Goal: Information Seeking & Learning: Find contact information

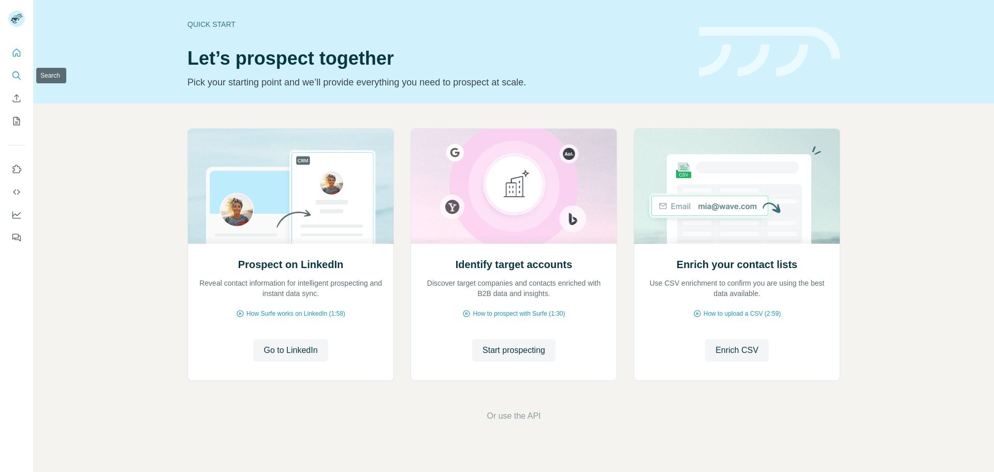
click at [11, 73] on icon "Search" at bounding box center [16, 75] width 10 height 10
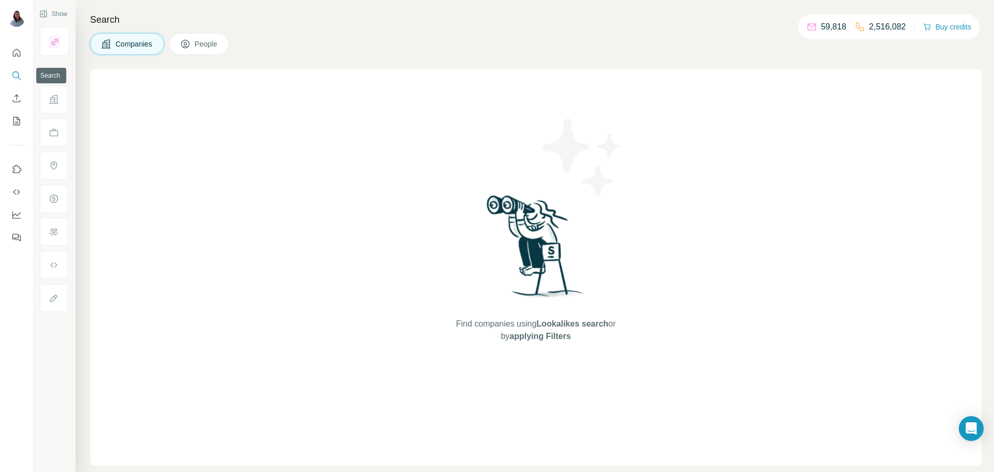
click at [12, 72] on icon "Search" at bounding box center [16, 75] width 10 height 10
click at [13, 73] on icon "Search" at bounding box center [16, 75] width 10 height 10
click at [17, 63] on nav at bounding box center [16, 86] width 17 height 87
click at [16, 51] on icon "Quick start" at bounding box center [16, 53] width 10 height 10
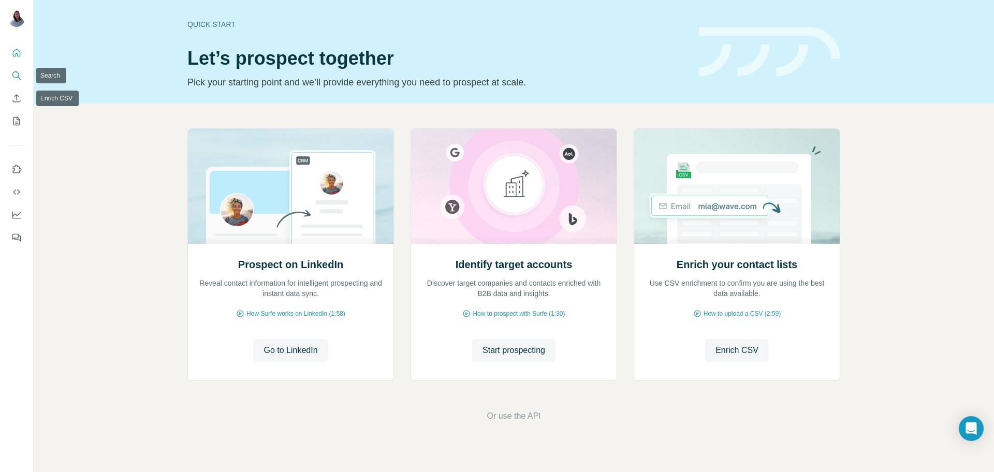
click at [14, 78] on icon "Search" at bounding box center [16, 75] width 10 height 10
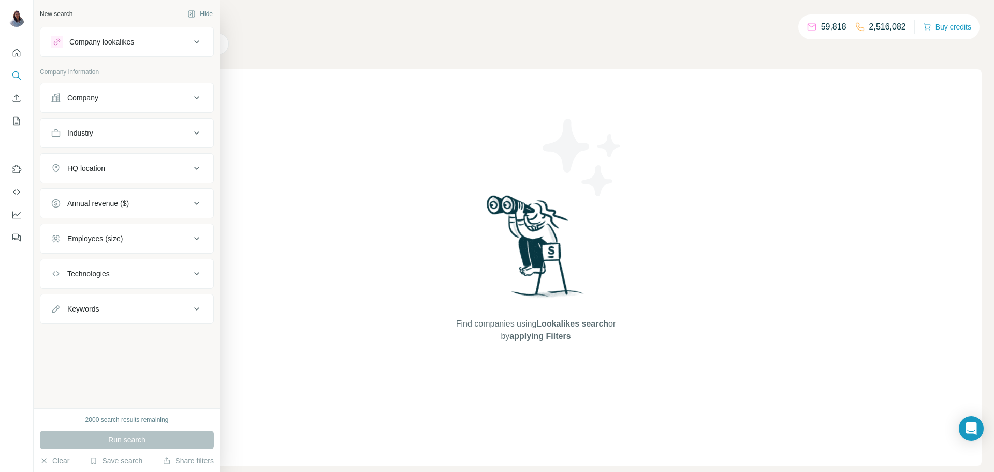
click at [112, 96] on div "Company" at bounding box center [121, 98] width 140 height 10
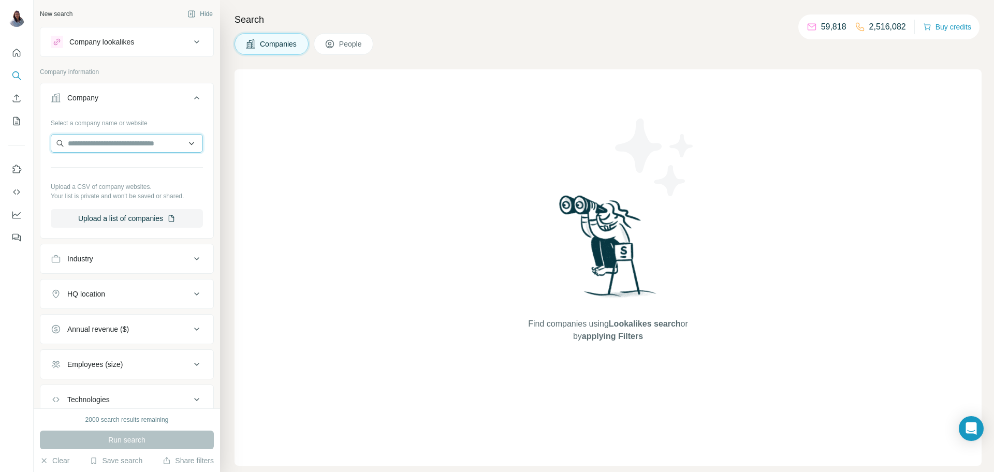
click at [105, 144] on input "text" at bounding box center [127, 143] width 152 height 19
paste input "**********"
type input "**********"
click at [133, 176] on div "Pharex Health [DOMAIN_NAME]" at bounding box center [126, 171] width 147 height 28
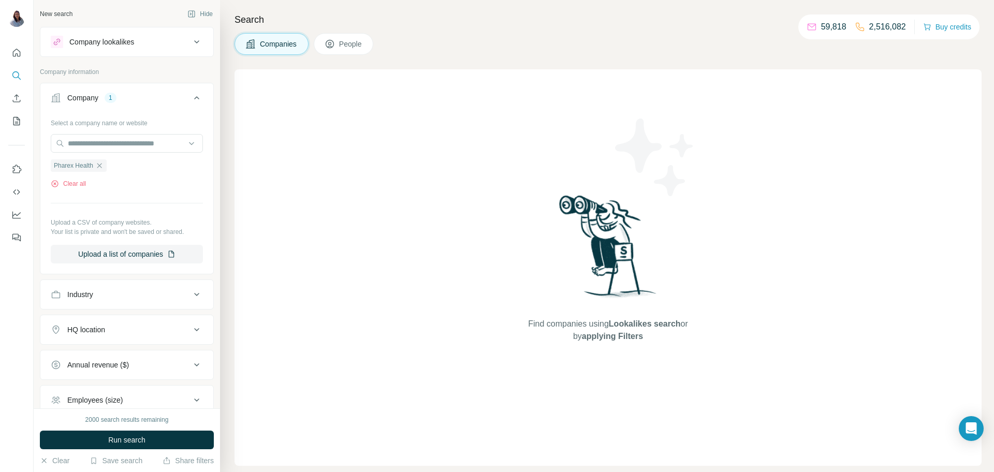
click at [354, 45] on span "People" at bounding box center [351, 44] width 24 height 10
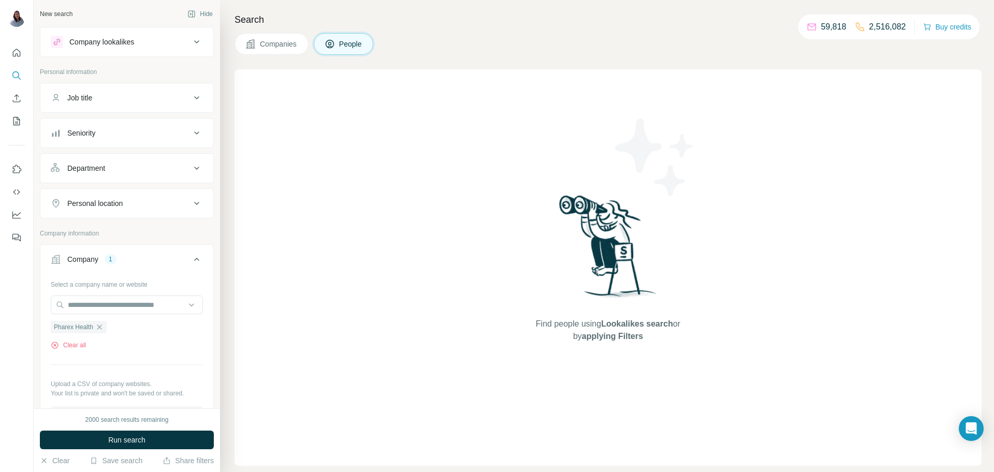
click at [179, 163] on div "Department" at bounding box center [121, 168] width 140 height 10
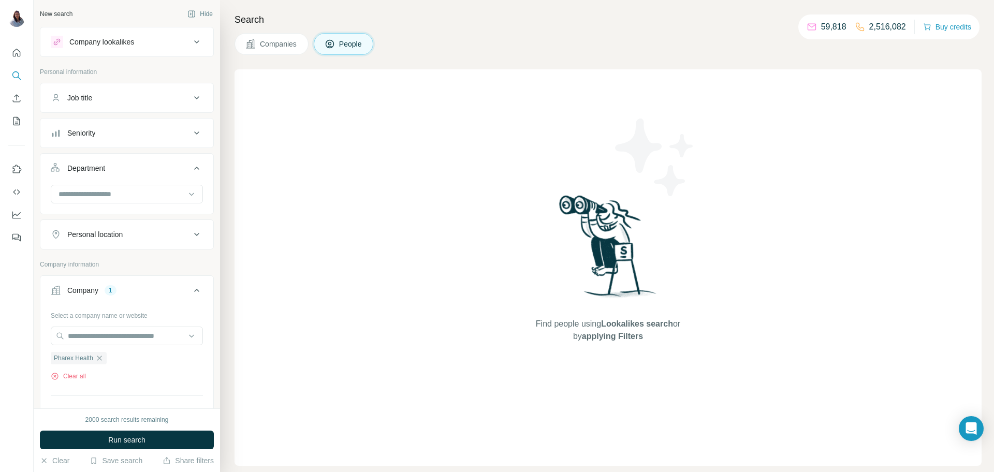
click at [189, 132] on div "Seniority" at bounding box center [121, 133] width 140 height 10
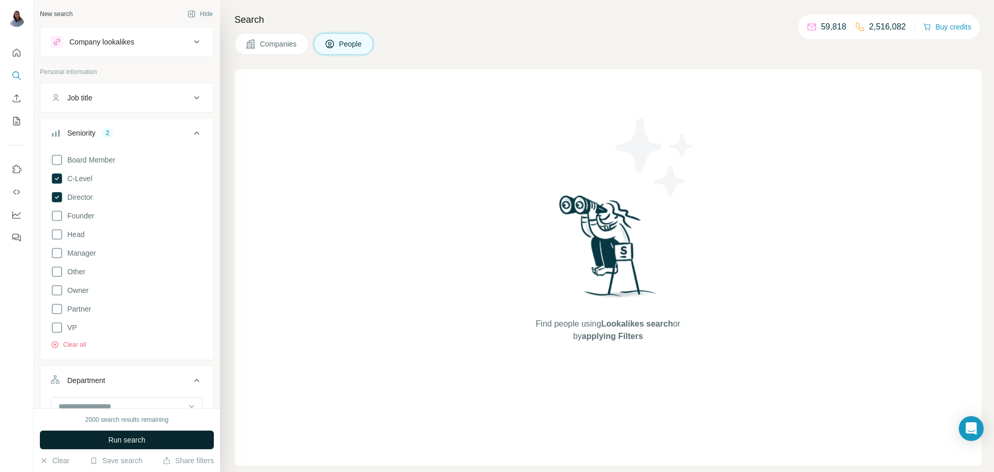
click at [128, 447] on button "Run search" at bounding box center [127, 440] width 174 height 19
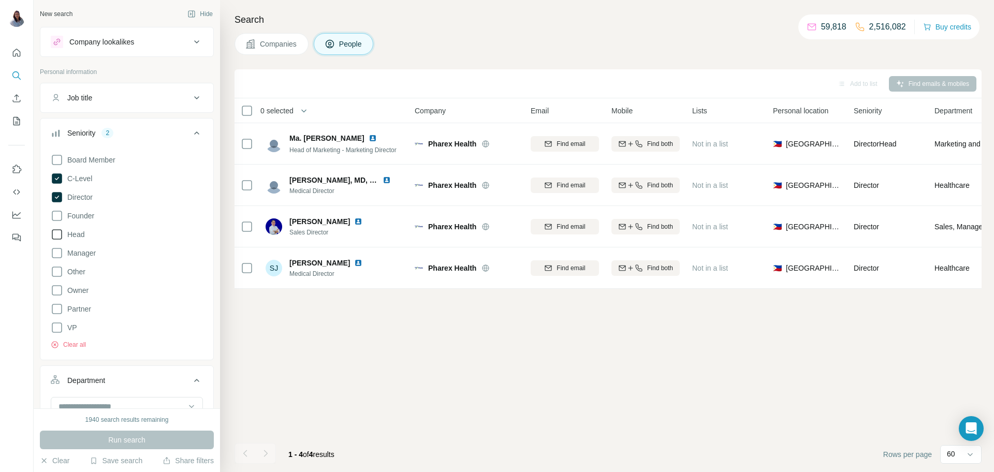
click at [58, 233] on icon at bounding box center [57, 234] width 12 height 12
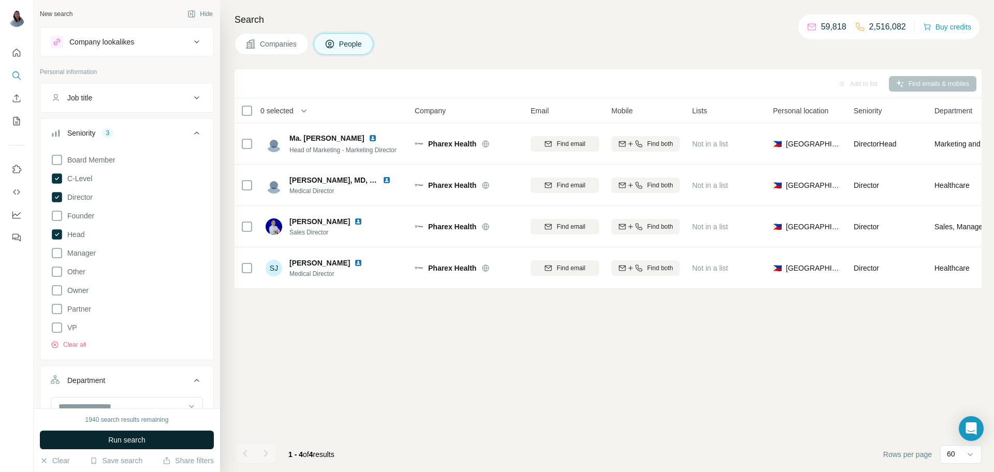
click at [126, 448] on button "Run search" at bounding box center [127, 440] width 174 height 19
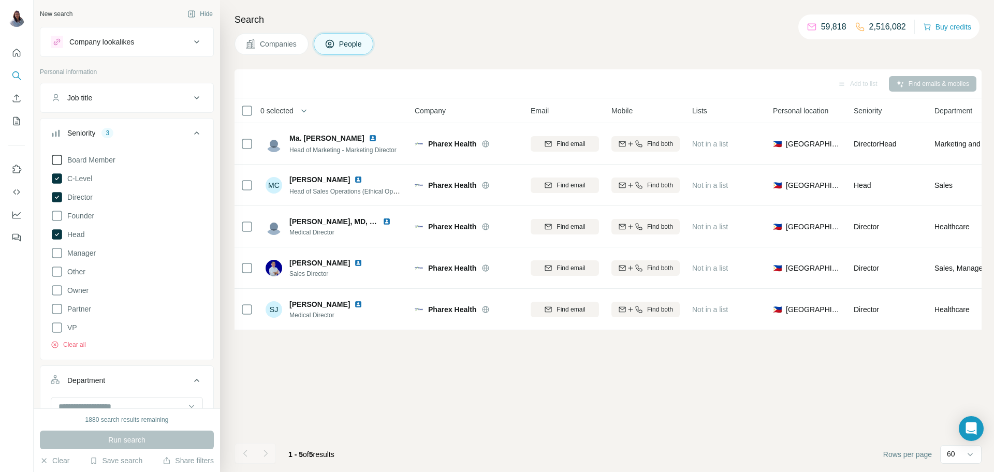
click at [57, 160] on icon at bounding box center [57, 160] width 12 height 12
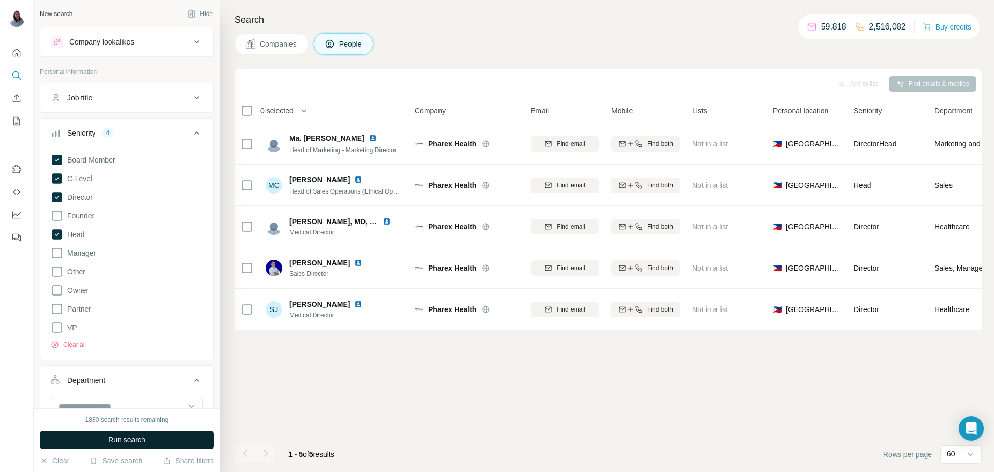
click at [133, 441] on span "Run search" at bounding box center [126, 440] width 37 height 10
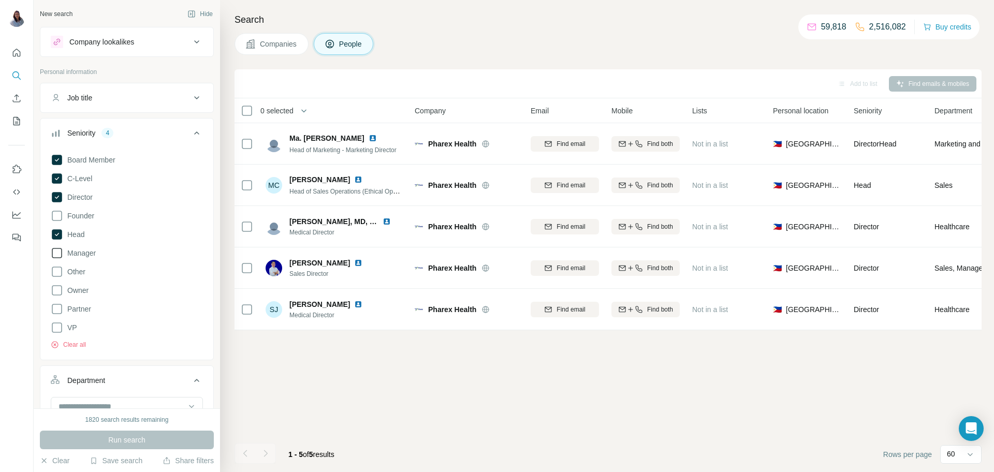
click at [57, 256] on icon at bounding box center [57, 253] width 12 height 12
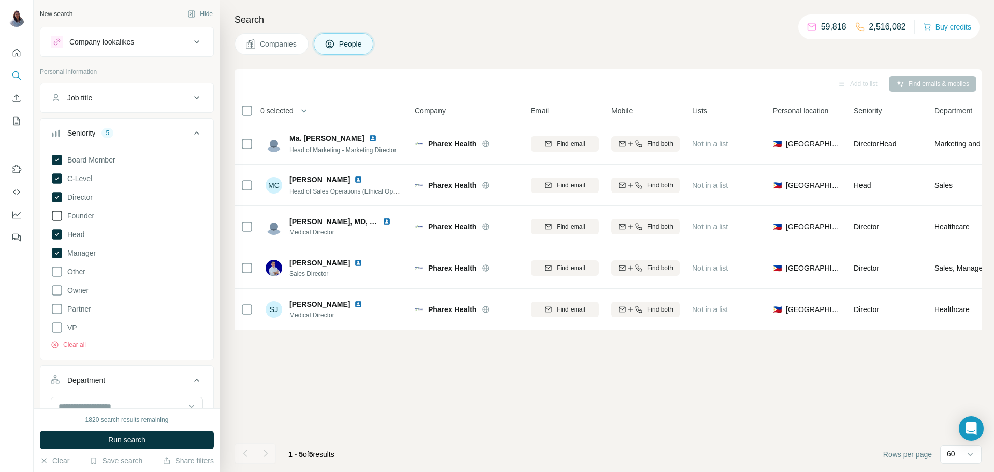
click at [57, 221] on icon at bounding box center [57, 216] width 12 height 12
click at [124, 441] on span "Run search" at bounding box center [126, 440] width 37 height 10
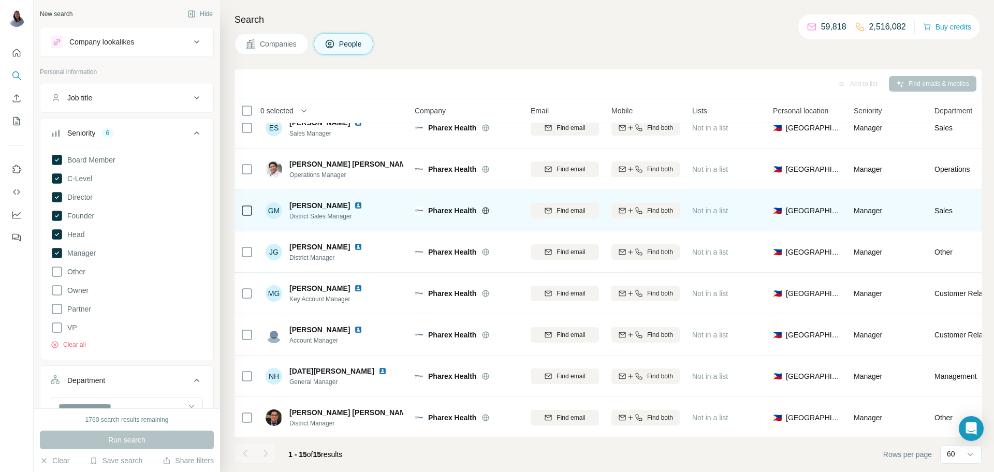
scroll to position [307, 0]
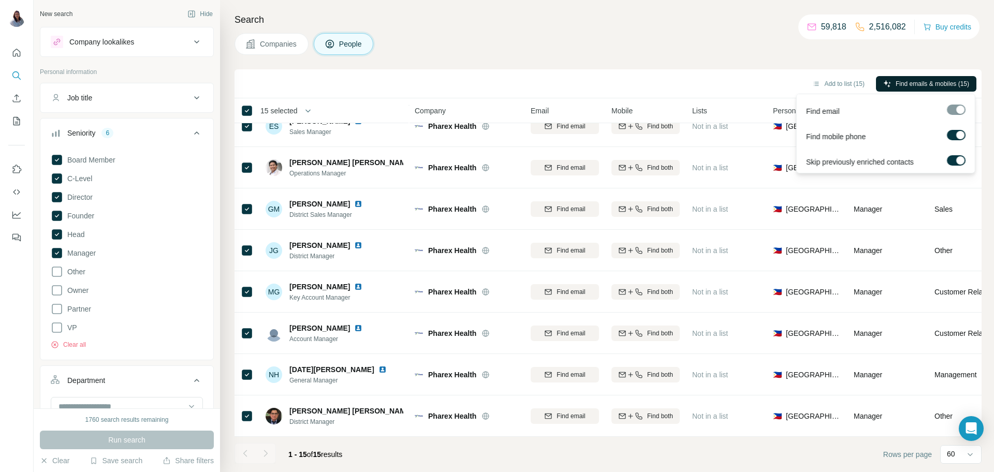
click at [923, 86] on span "Find emails & mobiles (15)" at bounding box center [931, 83] width 73 height 9
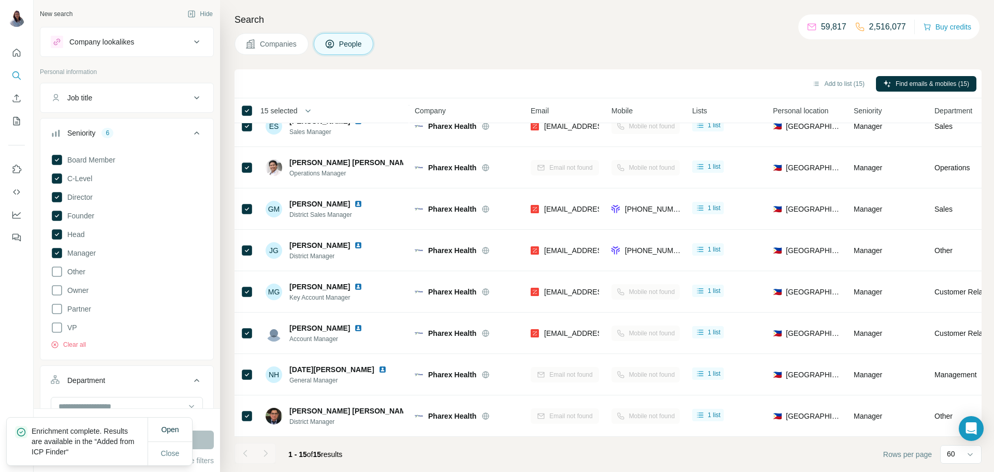
click at [701, 71] on div "Add to list (15) Find emails & mobiles (15)" at bounding box center [607, 83] width 747 height 29
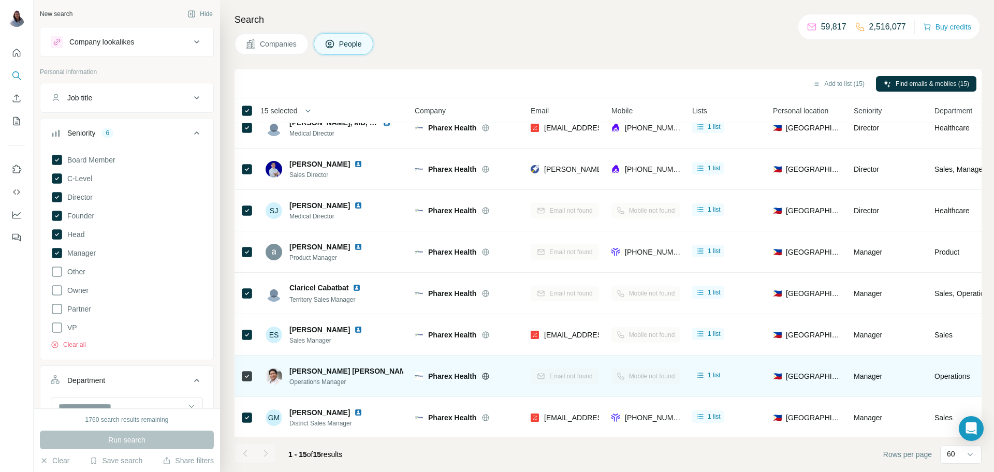
scroll to position [140, 0]
